Goal: Task Accomplishment & Management: Manage account settings

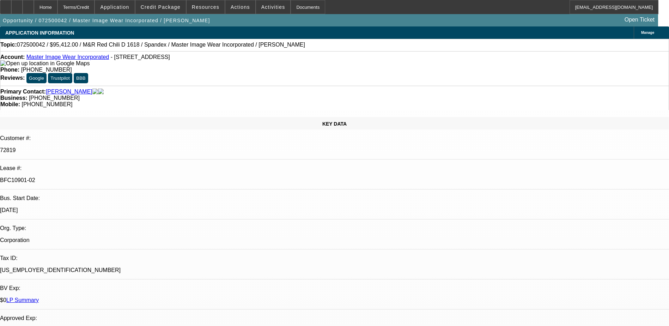
select select "0"
select select "0.1"
select select "4"
select select "0"
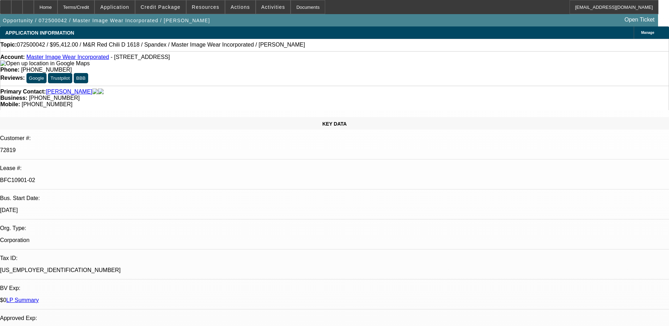
select select "0"
select select "0.1"
select select "4"
select select "0"
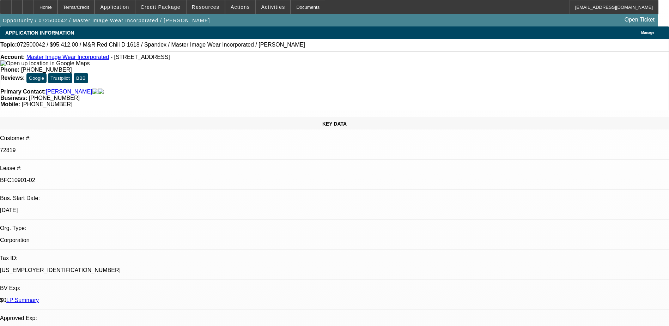
select select "3"
select select "0.1"
select select "4"
select select "0"
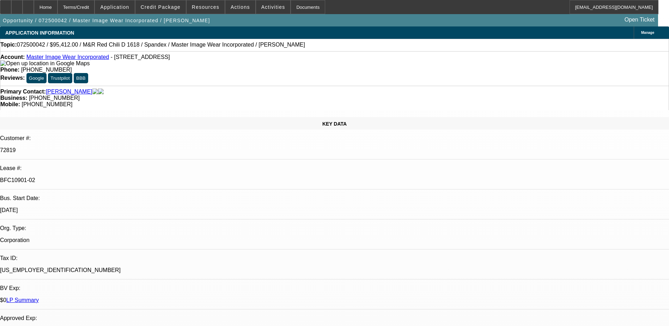
select select "3"
select select "0.1"
select select "4"
click at [34, 7] on div at bounding box center [28, 7] width 11 height 14
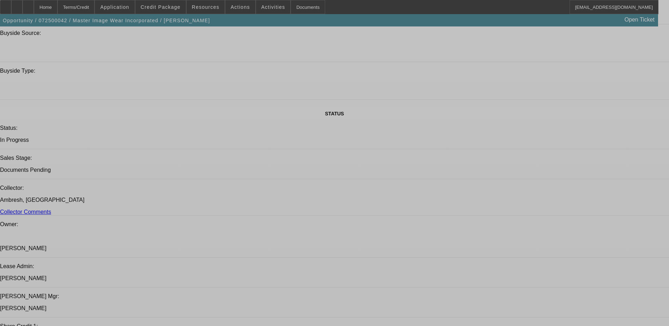
select select "0"
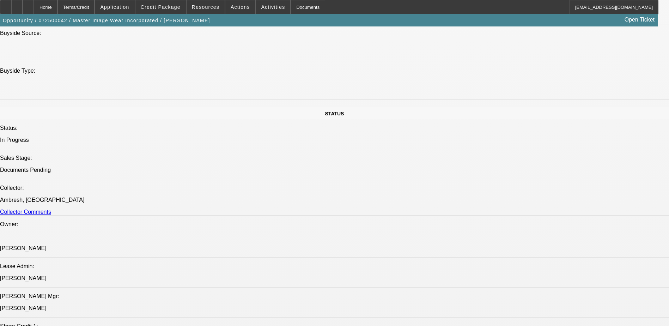
select select "0.1"
select select "0"
select select "0.1"
select select "0"
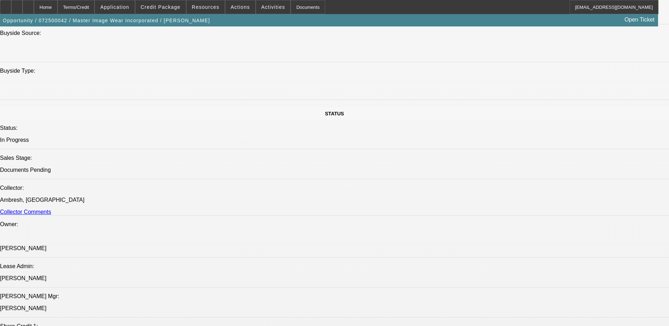
select select "0"
select select "0.1"
select select "0"
select select "0.1"
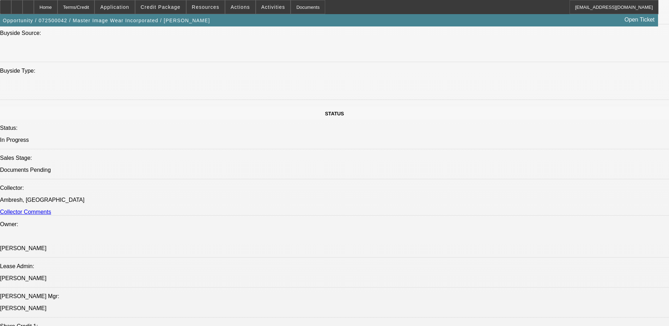
scroll to position [1234, 0]
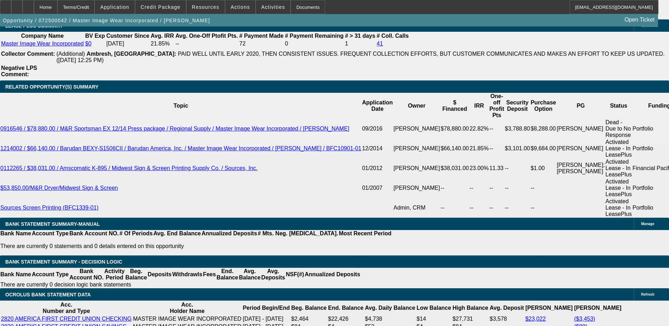
select select "1"
select select "4"
select select "1"
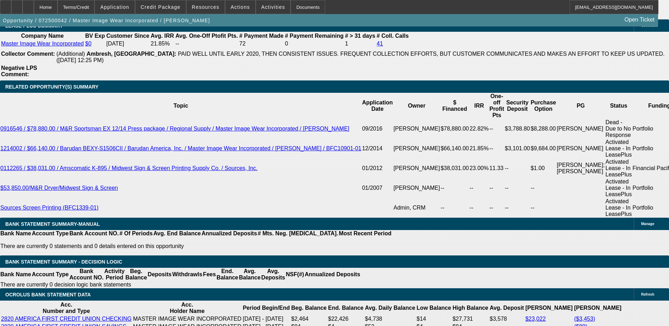
select select "4"
select select "1"
select select "3"
select select "4"
select select "1"
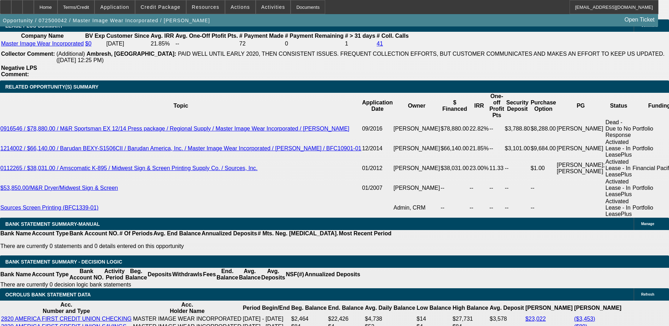
select select "3"
select select "4"
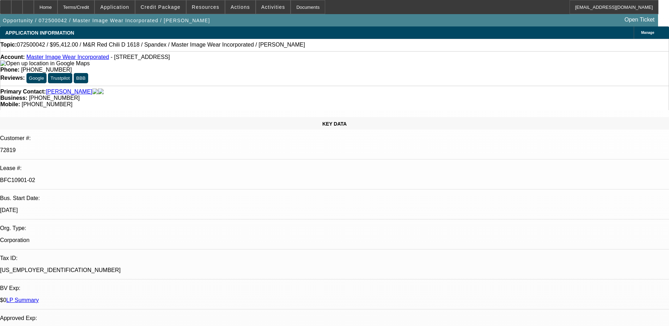
scroll to position [212, 0]
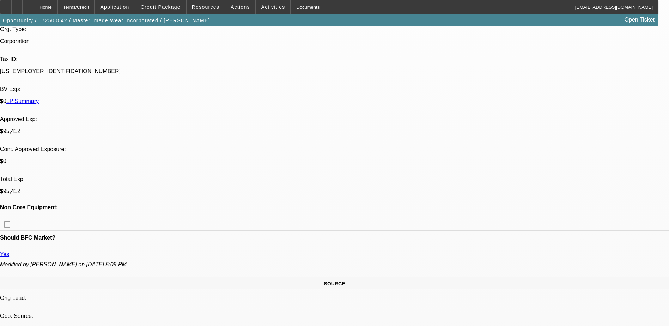
scroll to position [0, 0]
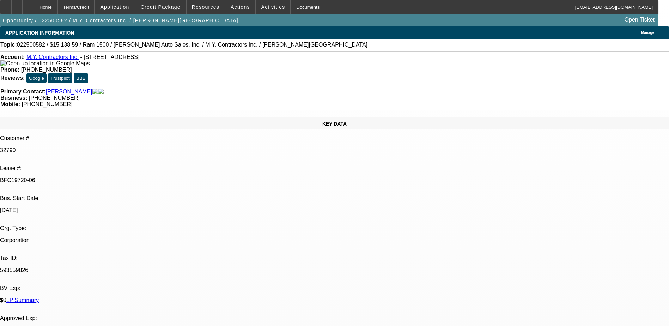
select select "0"
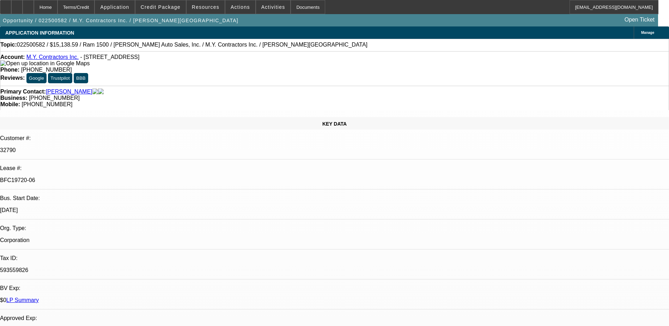
select select "0"
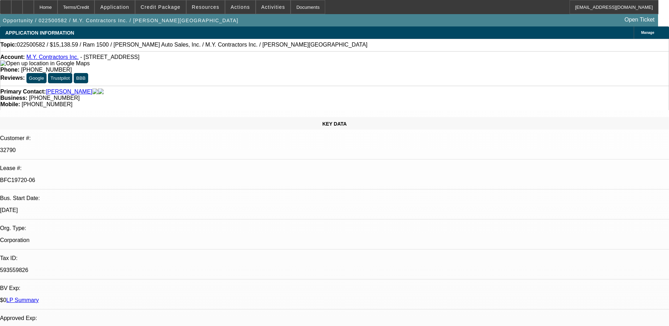
select select "0"
select select "1"
select select "6"
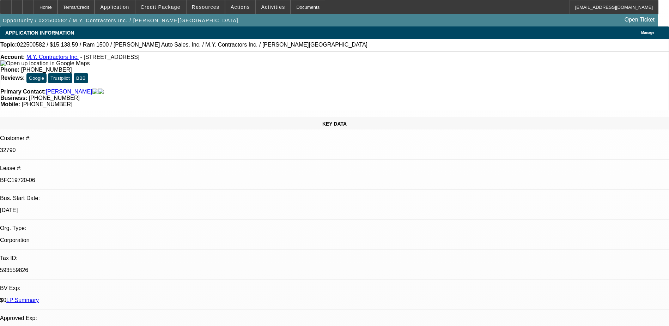
select select "1"
select select "6"
select select "1"
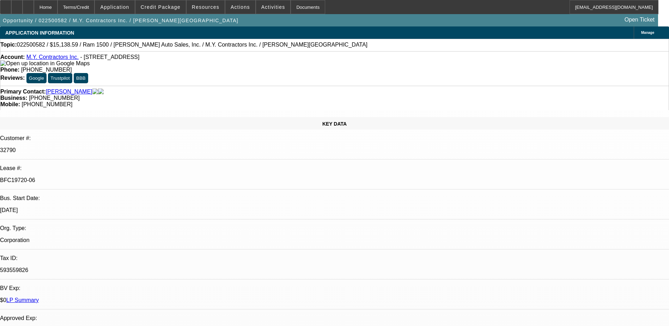
select select "6"
select select "1"
select select "6"
drag, startPoint x: 531, startPoint y: 86, endPoint x: 535, endPoint y: 77, distance: 10.3
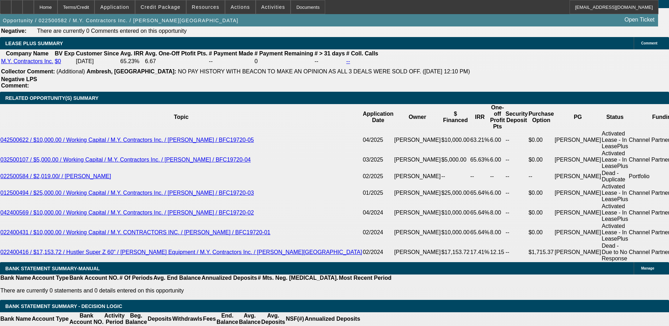
scroll to position [1234, 0]
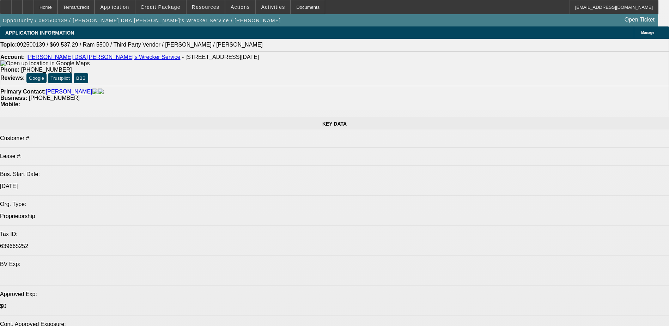
select select "0"
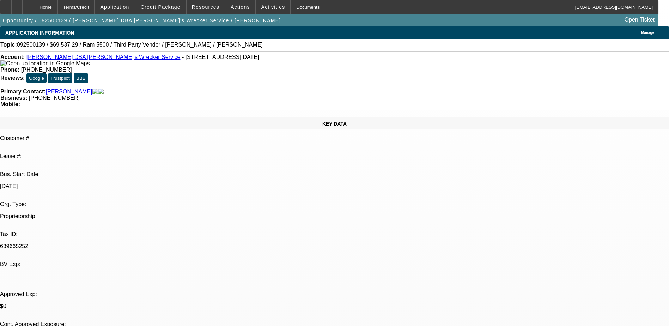
select select "0"
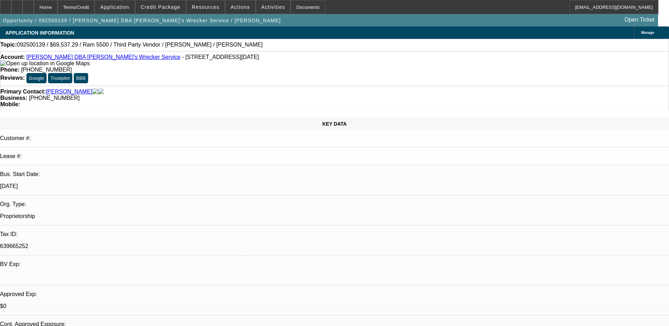
select select "0"
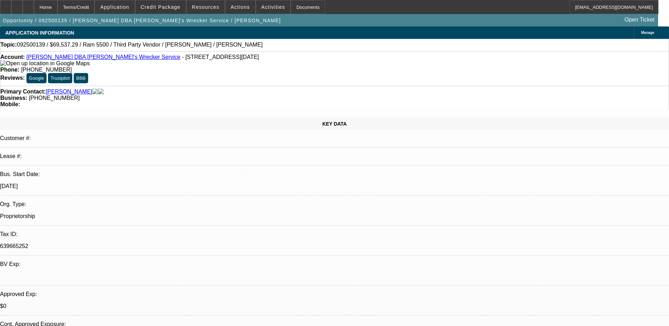
select select "0"
select select "1"
select select "6"
select select "1"
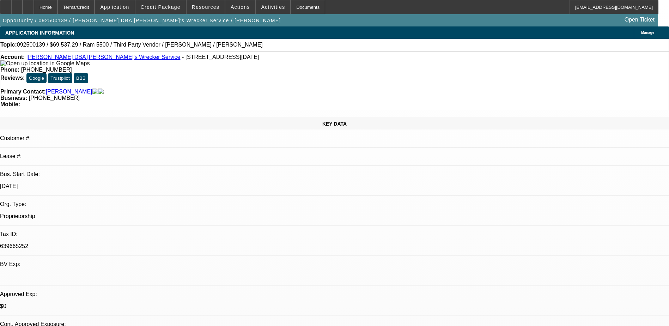
select select "1"
select select "6"
select select "1"
select select "6"
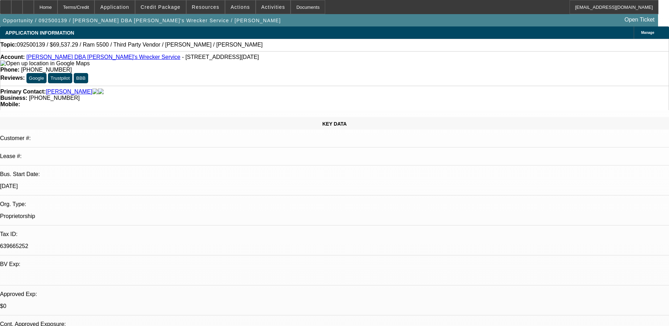
select select "1"
select select "6"
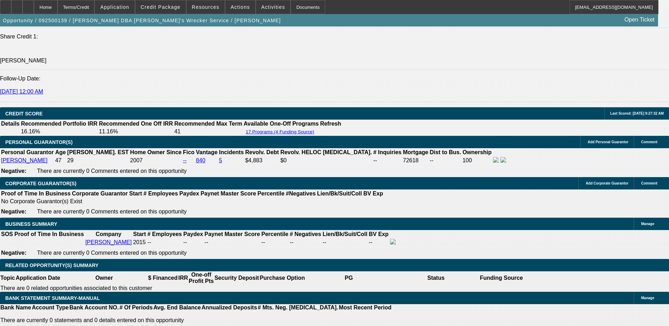
scroll to position [987, 0]
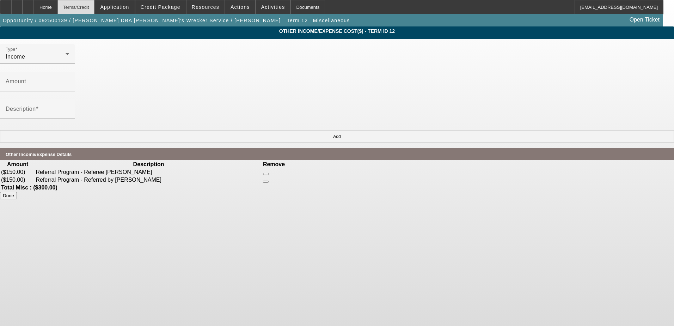
click at [81, 7] on div "Terms/Credit" at bounding box center [75, 7] width 37 height 14
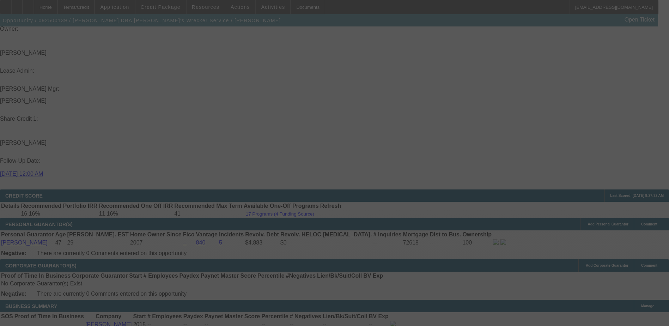
scroll to position [866, 0]
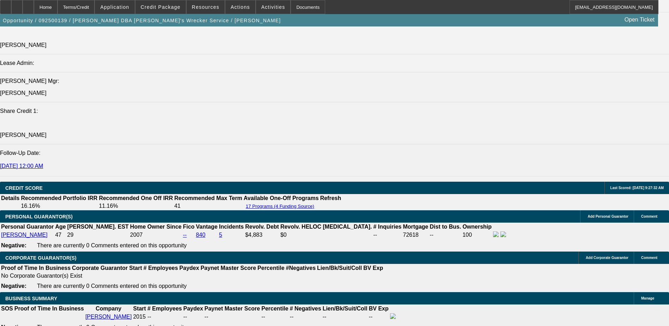
select select "0"
select select "6"
select select "0"
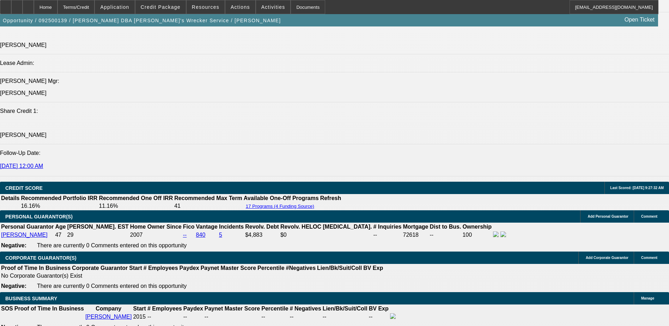
select select "0"
select select "6"
select select "0"
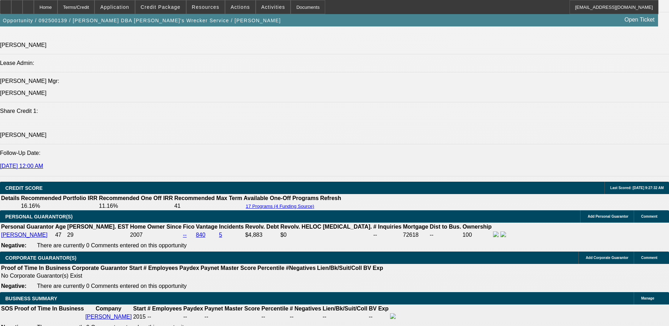
select select "0"
select select "6"
select select "0"
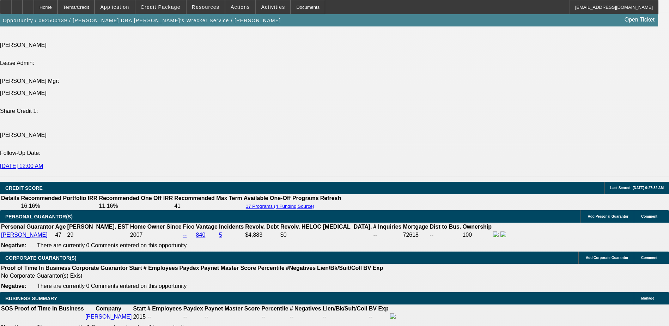
select select "6"
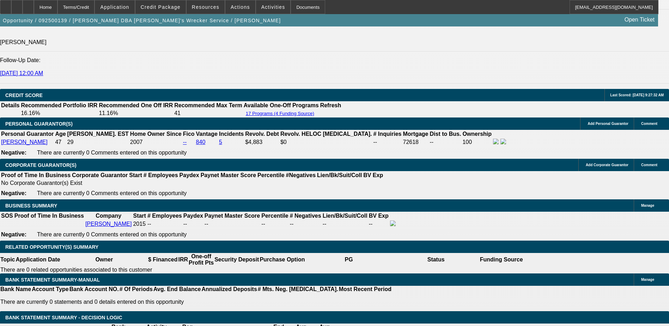
scroll to position [925, 0]
